Goal: Information Seeking & Learning: Learn about a topic

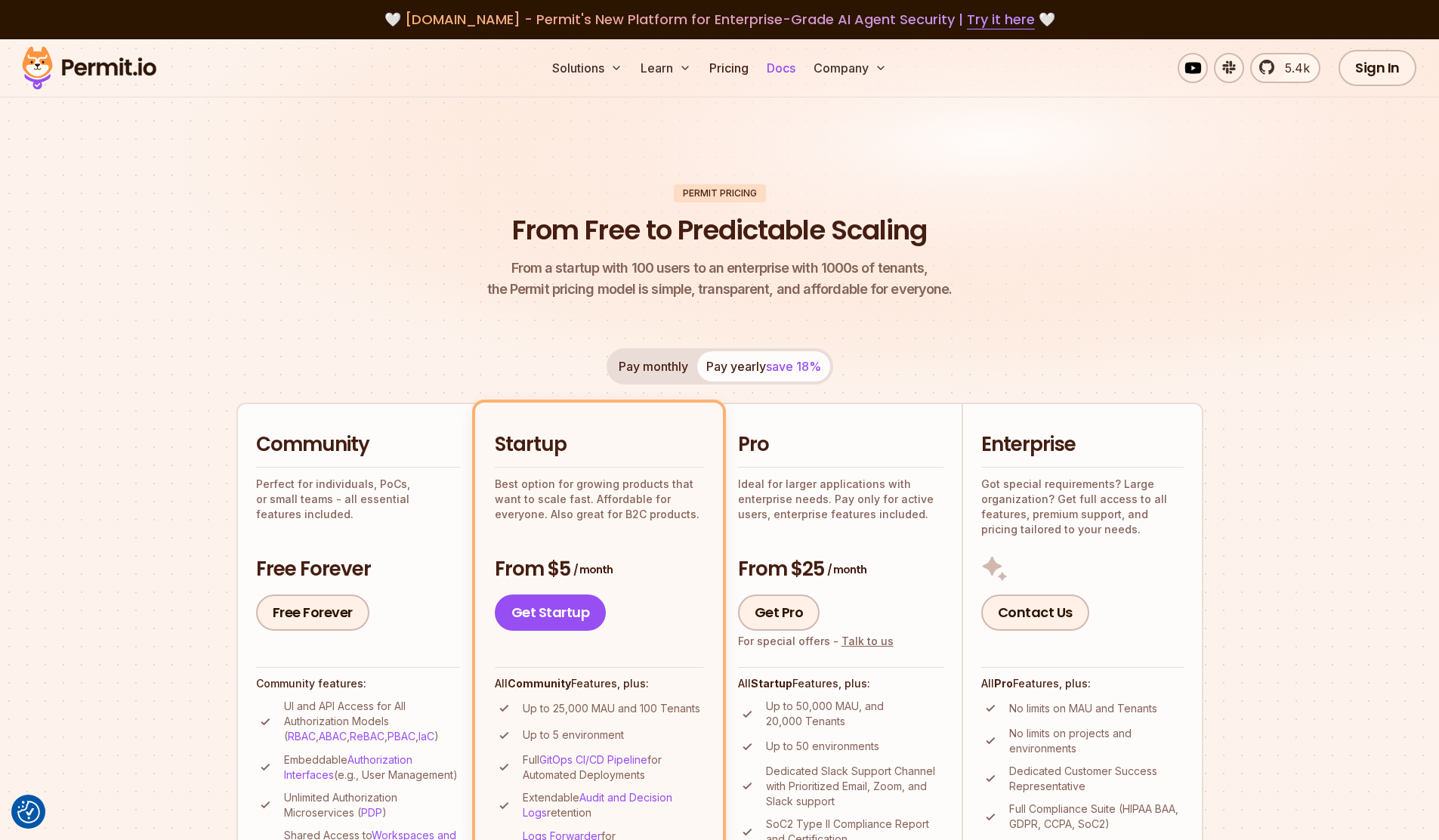
click at [775, 66] on link "Docs" at bounding box center [781, 67] width 41 height 30
